Goal: Transaction & Acquisition: Purchase product/service

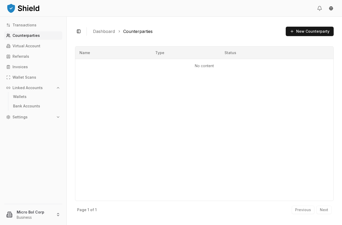
click at [30, 10] on img at bounding box center [23, 8] width 34 height 10
click at [24, 59] on link "Referrals" at bounding box center [33, 56] width 58 height 8
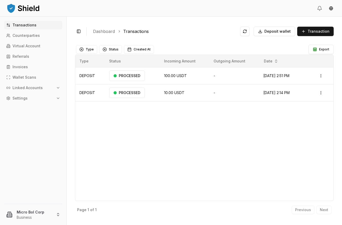
click at [37, 90] on button "Linked Accounts" at bounding box center [33, 87] width 58 height 8
click at [27, 103] on link "Bank Accounts" at bounding box center [33, 106] width 45 height 8
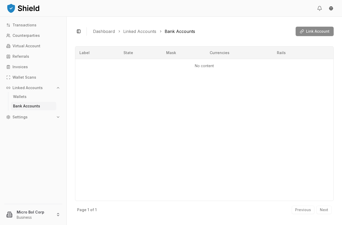
click at [306, 31] on div "Link Account" at bounding box center [315, 31] width 38 height 9
click at [315, 33] on span "Link Account" at bounding box center [317, 31] width 23 height 5
click at [180, 75] on div "Label State Mask Currencies Rails No content" at bounding box center [204, 123] width 259 height 154
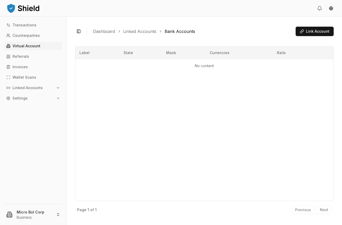
click at [19, 45] on p "Virtual Account" at bounding box center [27, 46] width 28 height 4
click at [21, 46] on p "Virtual Account" at bounding box center [27, 46] width 28 height 4
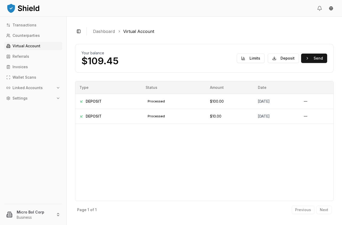
click at [28, 87] on p "Linked Accounts" at bounding box center [28, 88] width 30 height 4
click at [23, 104] on p "Bank Accounts" at bounding box center [26, 106] width 27 height 4
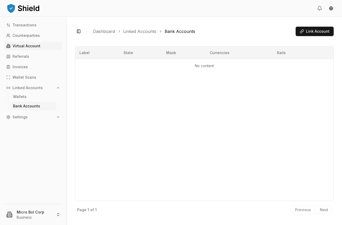
click at [31, 49] on link "Virtual Account" at bounding box center [33, 46] width 58 height 8
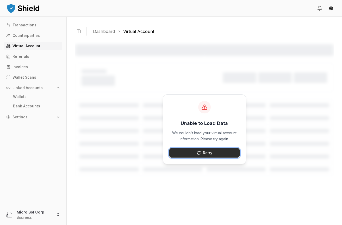
click at [201, 151] on button "Retry" at bounding box center [205, 152] width 70 height 9
click at [194, 151] on button "Retry" at bounding box center [205, 152] width 70 height 9
click at [40, 89] on p "Linked Accounts" at bounding box center [28, 88] width 30 height 4
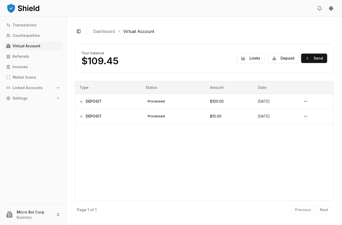
click at [29, 88] on p "Linked Accounts" at bounding box center [28, 88] width 30 height 4
click at [29, 103] on link "Bank Accounts" at bounding box center [33, 106] width 45 height 8
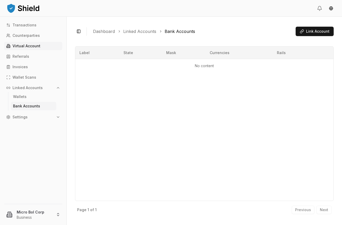
click at [30, 47] on p "Virtual Account" at bounding box center [27, 46] width 28 height 4
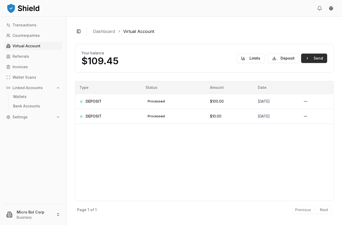
click at [314, 60] on button "Send" at bounding box center [315, 57] width 26 height 9
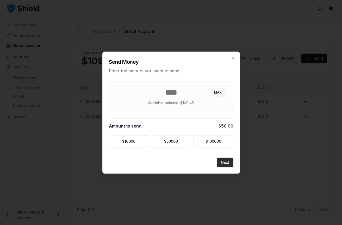
type input "**"
click at [224, 161] on button "Next" at bounding box center [225, 161] width 17 height 9
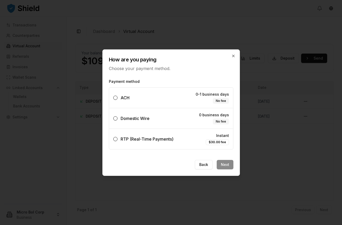
click at [129, 119] on span "Domestic Wire" at bounding box center [135, 118] width 29 height 5
click at [118, 119] on button "Domestic Wire 0 business days No fee" at bounding box center [115, 118] width 4 height 4
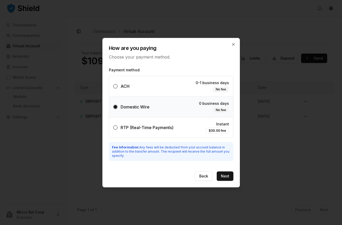
click at [124, 88] on span "ACH" at bounding box center [125, 85] width 9 height 5
click at [118, 88] on button "ACH 0-1 business days No fee" at bounding box center [115, 86] width 4 height 4
click at [226, 175] on button "Next" at bounding box center [225, 175] width 17 height 9
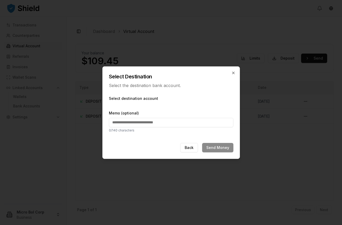
click at [169, 123] on input "Memo (optional)" at bounding box center [171, 122] width 125 height 9
type input "*******"
click at [207, 147] on div "Back Send Money" at bounding box center [171, 151] width 137 height 16
click at [143, 98] on label "Select destination account" at bounding box center [171, 98] width 125 height 5
click at [151, 87] on p "Select the destination bank account." at bounding box center [171, 85] width 125 height 6
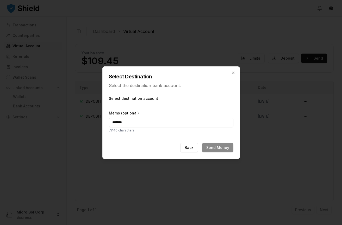
click at [147, 96] on label "Select destination account" at bounding box center [171, 98] width 125 height 5
click at [232, 72] on icon "button" at bounding box center [234, 73] width 4 height 4
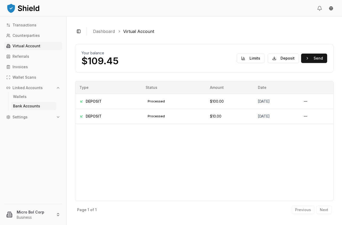
click at [33, 105] on p "Bank Accounts" at bounding box center [26, 106] width 27 height 4
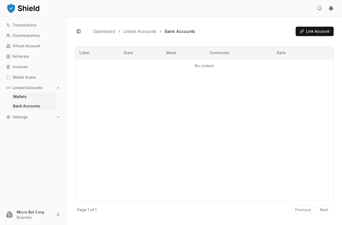
click at [28, 100] on link "Wallets" at bounding box center [33, 96] width 45 height 8
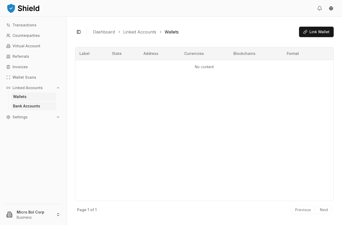
click at [27, 104] on p "Bank Accounts" at bounding box center [26, 106] width 27 height 4
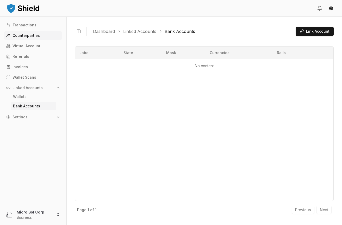
click at [26, 38] on link "Counterparties" at bounding box center [33, 35] width 58 height 8
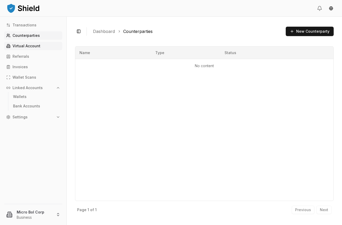
click at [23, 46] on p "Virtual Account" at bounding box center [27, 46] width 28 height 4
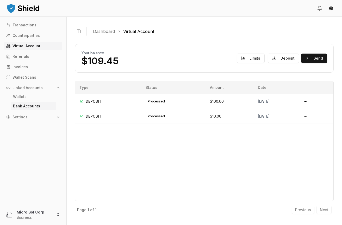
click at [31, 105] on p "Bank Accounts" at bounding box center [26, 106] width 27 height 4
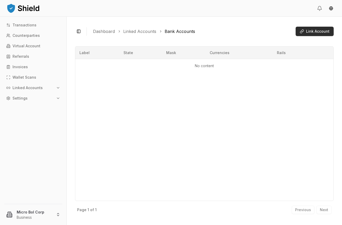
click at [314, 30] on span "Link Account" at bounding box center [317, 31] width 23 height 5
click at [23, 45] on p "Virtual Account" at bounding box center [27, 46] width 28 height 4
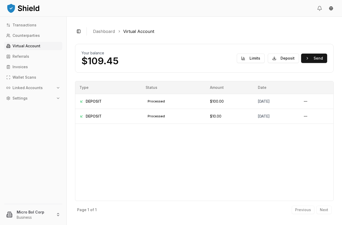
click at [56, 88] on button "Linked Accounts" at bounding box center [33, 87] width 58 height 8
click at [29, 106] on p "Bank Accounts" at bounding box center [26, 106] width 27 height 4
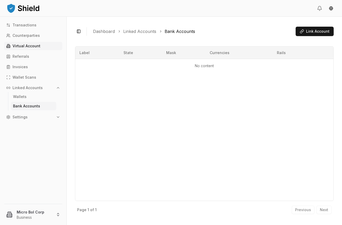
click at [27, 44] on p "Virtual Account" at bounding box center [27, 46] width 28 height 4
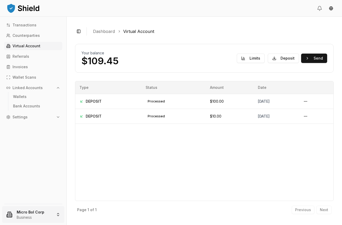
click at [35, 211] on html "Transactions Counterparties Virtual Account Referrals Invoices Wallet Scans Lin…" at bounding box center [171, 112] width 342 height 225
click at [20, 203] on div "Sign out" at bounding box center [33, 199] width 60 height 8
click at [35, 209] on html "Transactions Counterparties Virtual Account Referrals Invoices Wallet Scans Lin…" at bounding box center [171, 112] width 342 height 225
click at [19, 200] on link "Sign out" at bounding box center [33, 199] width 56 height 5
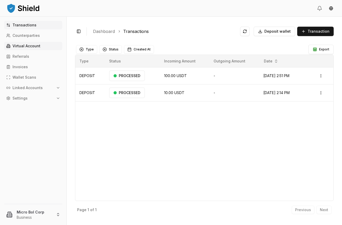
click at [23, 48] on link "Virtual Account" at bounding box center [33, 46] width 58 height 8
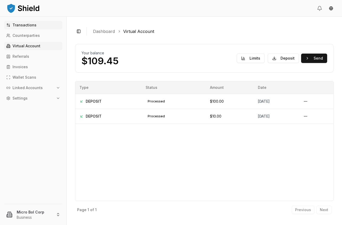
click at [28, 25] on p "Transactions" at bounding box center [25, 25] width 24 height 4
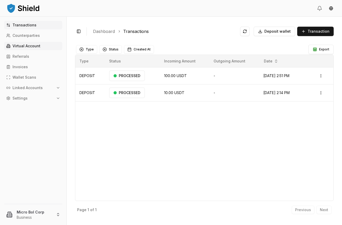
click at [24, 46] on p "Virtual Account" at bounding box center [27, 46] width 28 height 4
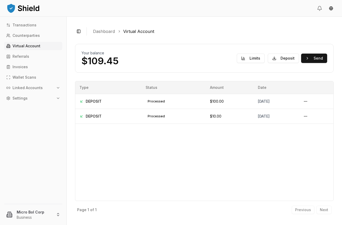
click at [20, 88] on p "Linked Accounts" at bounding box center [28, 88] width 30 height 4
click at [22, 105] on p "Bank Accounts" at bounding box center [26, 106] width 27 height 4
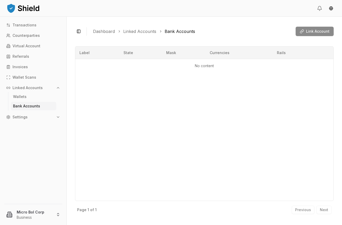
click at [207, 70] on td "No content" at bounding box center [204, 66] width 258 height 14
click at [21, 47] on p "Virtual Account" at bounding box center [27, 46] width 28 height 4
click at [22, 49] on link "Virtual Account" at bounding box center [33, 46] width 58 height 8
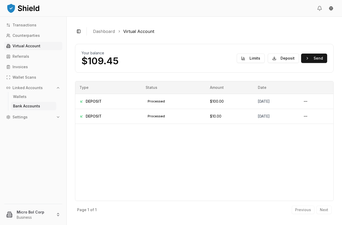
click at [23, 103] on link "Bank Accounts" at bounding box center [33, 106] width 45 height 8
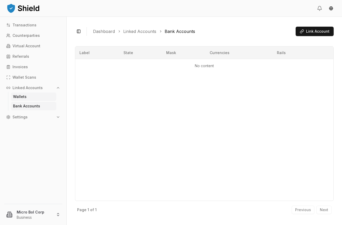
click at [18, 99] on link "Wallets" at bounding box center [33, 96] width 45 height 8
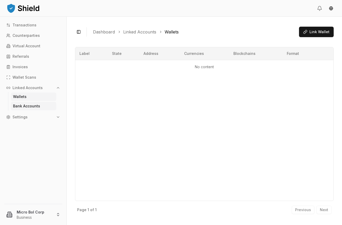
click at [23, 105] on p "Bank Accounts" at bounding box center [26, 106] width 27 height 4
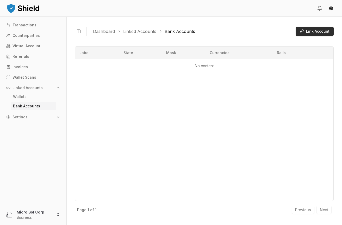
click at [310, 33] on span "Link Account" at bounding box center [317, 31] width 23 height 5
click at [270, 213] on div "Bank account already linked" at bounding box center [278, 211] width 48 height 5
click at [194, 172] on div "Label State Mask Currencies Rails No content" at bounding box center [204, 123] width 259 height 154
click at [229, 168] on div "Label State Mask Currencies Rails No content" at bounding box center [204, 123] width 259 height 154
click at [27, 46] on p "Virtual Account" at bounding box center [27, 46] width 28 height 4
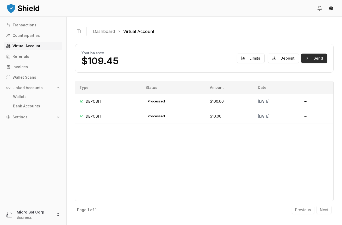
click at [308, 58] on button "Send" at bounding box center [315, 57] width 26 height 9
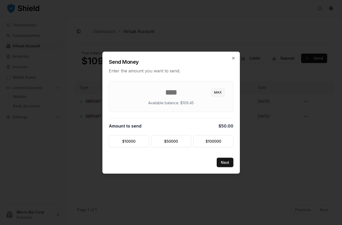
type input "**"
click at [221, 159] on button "Next" at bounding box center [225, 161] width 17 height 9
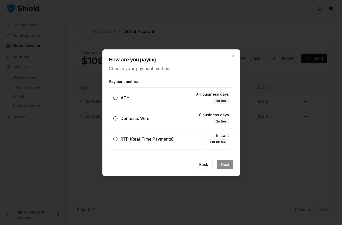
click at [122, 97] on span "ACH" at bounding box center [125, 97] width 9 height 5
click at [118, 97] on button "ACH 0-1 business days No fee" at bounding box center [115, 97] width 4 height 4
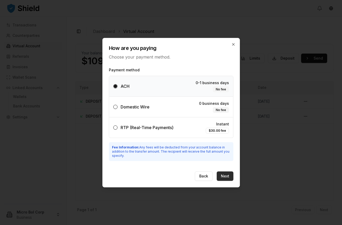
click at [222, 175] on button "Next" at bounding box center [225, 175] width 17 height 9
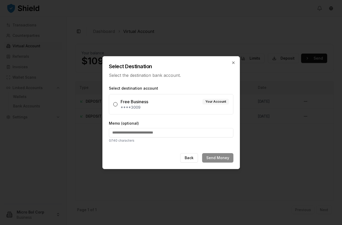
click at [115, 105] on button "Free Business Your Account ****3009" at bounding box center [115, 104] width 4 height 4
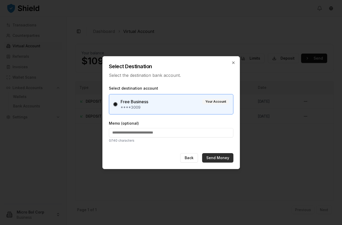
click at [221, 157] on button "Send Money" at bounding box center [217, 157] width 31 height 9
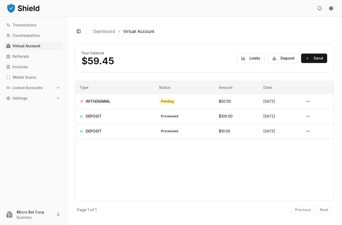
click at [25, 91] on button "Linked Accounts" at bounding box center [33, 87] width 58 height 8
click at [28, 103] on link "Bank Accounts" at bounding box center [33, 106] width 45 height 8
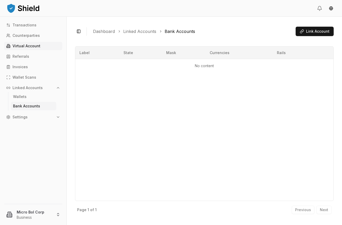
click at [22, 47] on p "Virtual Account" at bounding box center [27, 46] width 28 height 4
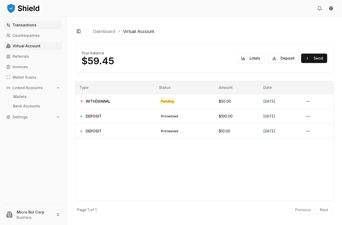
click at [22, 26] on p "Transactions" at bounding box center [25, 25] width 24 height 4
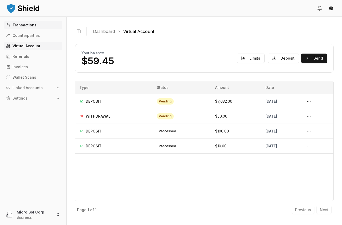
click at [23, 25] on p "Transactions" at bounding box center [25, 25] width 24 height 4
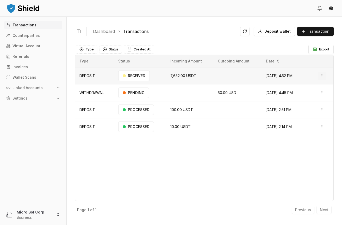
click at [323, 75] on html "Transactions Counterparties Virtual Account Referrals Invoices Wallet Scans Lin…" at bounding box center [171, 112] width 342 height 225
click at [311, 97] on p "View Details" at bounding box center [315, 96] width 19 height 3
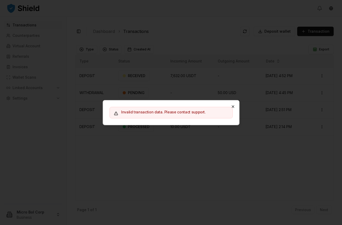
click at [233, 107] on icon "button" at bounding box center [233, 106] width 2 height 2
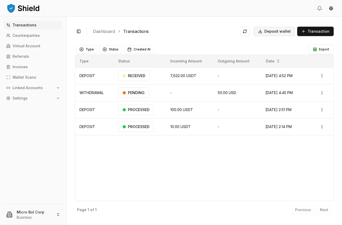
click at [273, 30] on span "Deposit wallet" at bounding box center [278, 31] width 26 height 5
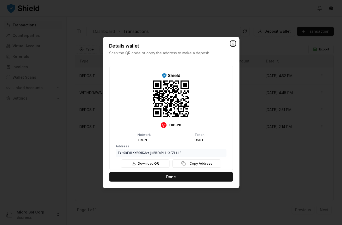
click at [234, 44] on icon "button" at bounding box center [233, 43] width 2 height 2
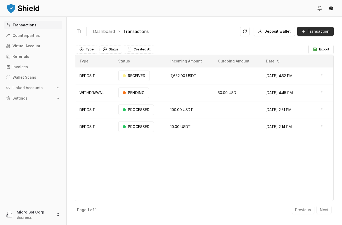
click at [318, 32] on span "Transaction" at bounding box center [319, 31] width 22 height 5
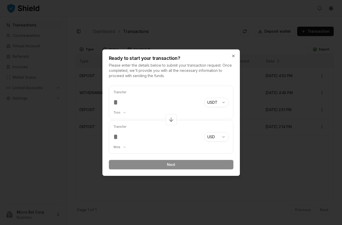
click at [123, 102] on input "number" at bounding box center [156, 102] width 87 height 9
drag, startPoint x: 121, startPoint y: 101, endPoint x: 114, endPoint y: 101, distance: 6.5
click at [114, 101] on input "number" at bounding box center [156, 102] width 87 height 9
type input "****"
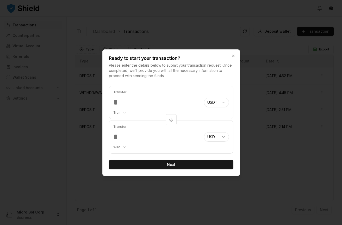
type input "******"
click at [205, 80] on div "Ready to start your transaction? Please enter the details below to submit your …" at bounding box center [172, 112] width 138 height 126
click at [135, 102] on input "****" at bounding box center [156, 102] width 87 height 9
type input "****"
click at [234, 56] on icon "button" at bounding box center [234, 56] width 4 height 4
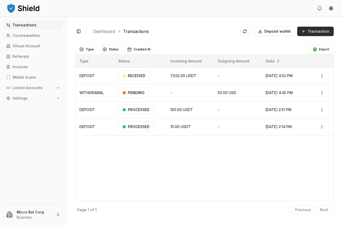
click at [318, 31] on span "Transaction" at bounding box center [319, 31] width 22 height 5
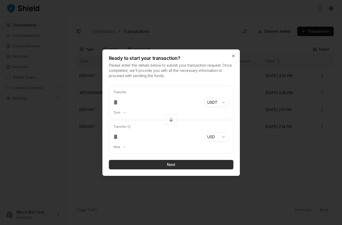
type input "****"
click at [171, 164] on button "Next" at bounding box center [171, 164] width 125 height 9
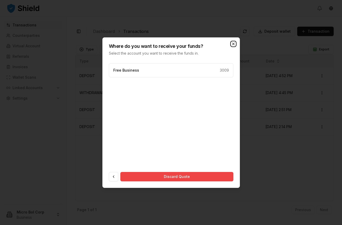
click at [235, 44] on icon "button" at bounding box center [234, 44] width 4 height 4
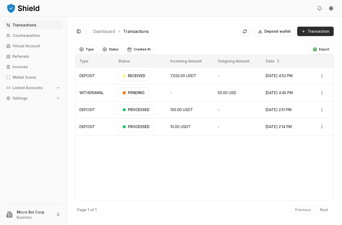
click at [315, 32] on span "Transaction" at bounding box center [319, 31] width 22 height 5
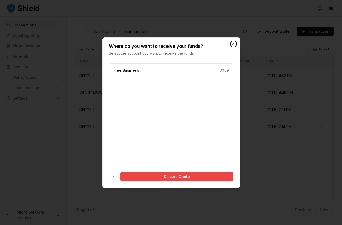
click at [234, 42] on icon "button" at bounding box center [234, 44] width 4 height 4
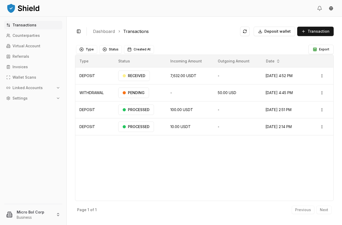
click at [205, 167] on div "Type Status Incoming Amount Outgoing Amount Date DEPOSIT RECEIVED 7,632.00 USDT…" at bounding box center [204, 128] width 259 height 146
click at [33, 43] on link "Virtual Account" at bounding box center [33, 46] width 58 height 8
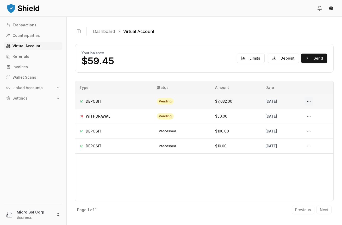
click at [314, 101] on button at bounding box center [309, 101] width 8 height 8
click at [312, 102] on button at bounding box center [309, 101] width 8 height 8
click at [203, 67] on div "Your balance $59.45 Limits Deposit Send" at bounding box center [204, 58] width 259 height 29
click at [313, 102] on button at bounding box center [309, 101] width 8 height 8
click at [178, 101] on td "pending" at bounding box center [182, 101] width 58 height 15
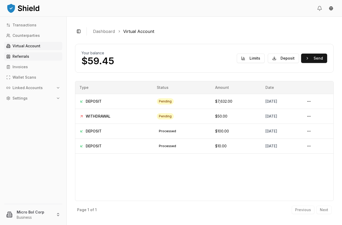
click at [27, 54] on link "Referrals" at bounding box center [33, 56] width 58 height 8
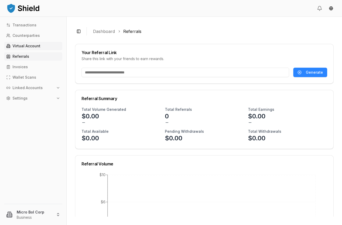
click at [35, 45] on p "Virtual Account" at bounding box center [27, 46] width 28 height 4
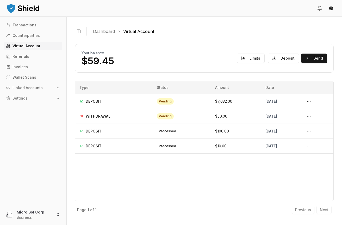
click at [57, 89] on icon "button" at bounding box center [58, 88] width 4 height 4
click at [34, 104] on p "Bank Accounts" at bounding box center [26, 106] width 27 height 4
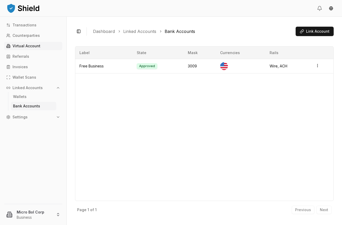
click at [28, 47] on p "Virtual Account" at bounding box center [27, 46] width 28 height 4
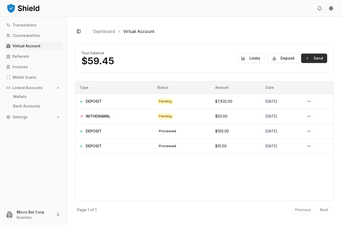
click at [318, 58] on button "Send" at bounding box center [315, 57] width 26 height 9
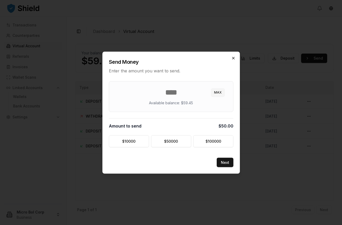
type input "**"
click at [234, 57] on icon "button" at bounding box center [234, 58] width 2 height 2
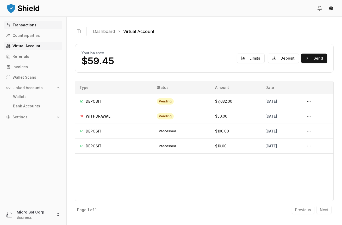
click at [19, 25] on p "Transactions" at bounding box center [25, 25] width 24 height 4
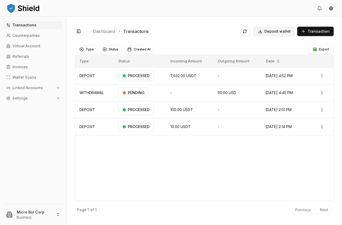
click at [275, 32] on span "Deposit wallet" at bounding box center [278, 31] width 26 height 5
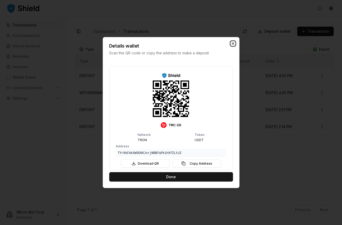
click at [233, 44] on icon "button" at bounding box center [233, 43] width 4 height 4
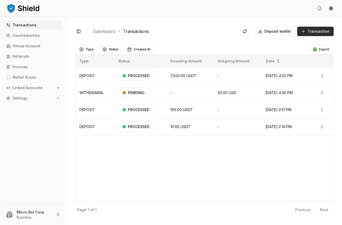
click at [319, 30] on span "Transaction" at bounding box center [319, 31] width 22 height 5
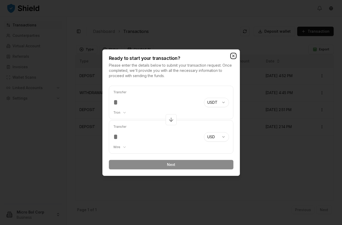
click at [235, 55] on icon "button" at bounding box center [234, 56] width 4 height 4
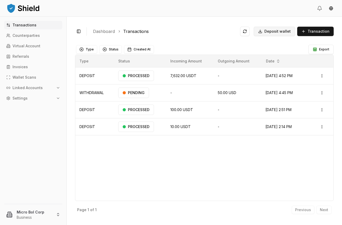
click at [271, 32] on span "Deposit wallet" at bounding box center [278, 31] width 26 height 5
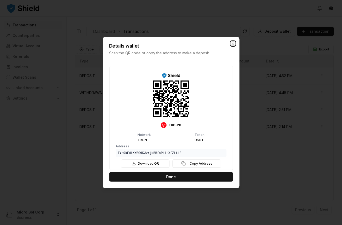
click at [233, 44] on icon "button" at bounding box center [233, 43] width 4 height 4
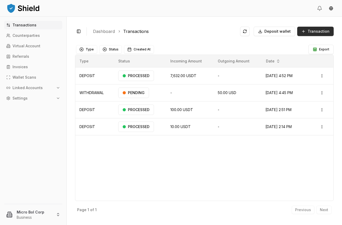
click at [313, 29] on span "Transaction" at bounding box center [319, 31] width 22 height 5
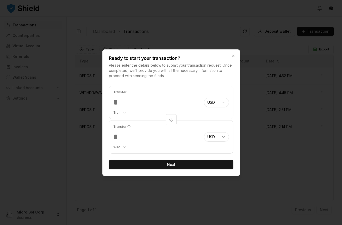
type input "****"
click at [125, 147] on body "Transactions Counterparties Virtual Account Referrals Invoices Wallet Scans Lin…" at bounding box center [171, 112] width 342 height 225
click at [123, 146] on body "Transactions Counterparties Virtual Account Referrals Invoices Wallet Scans Lin…" at bounding box center [171, 112] width 342 height 225
select select "***"
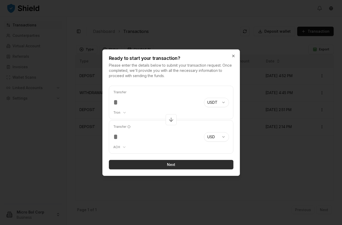
click at [173, 164] on button "Next" at bounding box center [171, 164] width 125 height 9
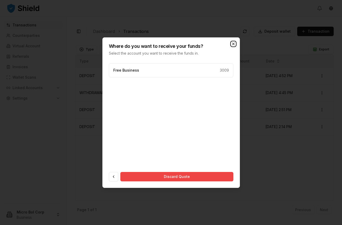
click at [234, 44] on icon "button" at bounding box center [234, 44] width 2 height 2
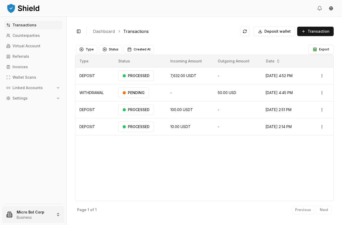
click at [27, 216] on html "Transactions Counterparties Virtual Account Referrals Invoices Wallet Scans Lin…" at bounding box center [171, 112] width 342 height 225
click at [16, 199] on link "Sign out" at bounding box center [33, 199] width 56 height 5
